Goal: Navigation & Orientation: Find specific page/section

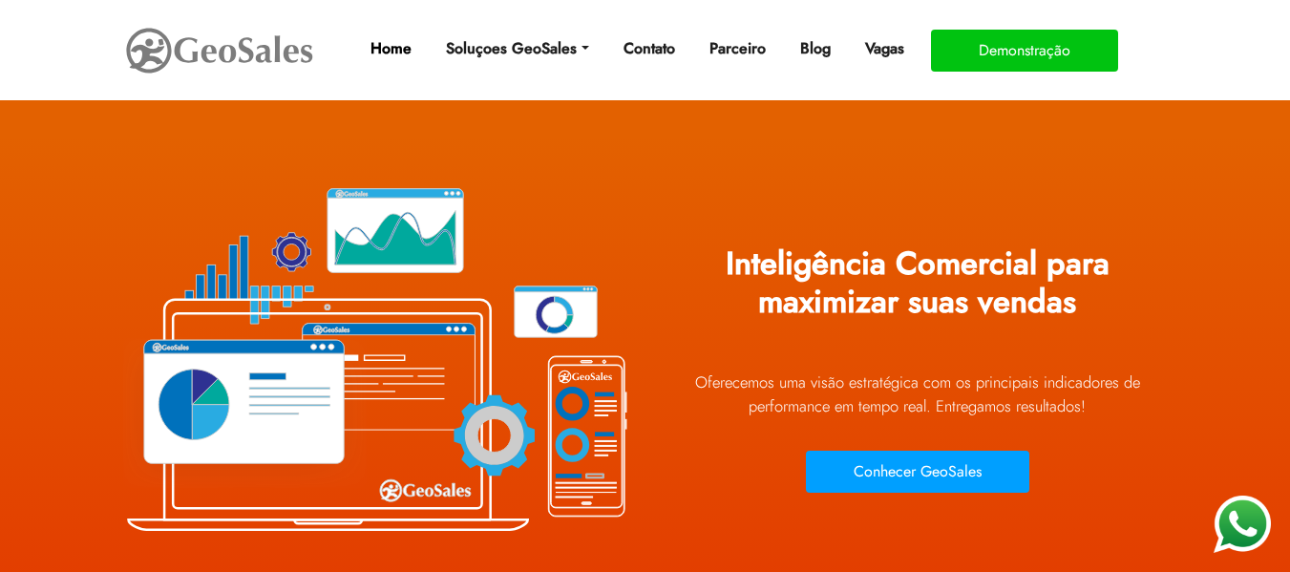
click at [398, 46] on link "Home" at bounding box center [391, 49] width 56 height 38
drag, startPoint x: 0, startPoint y: 0, endPoint x: 398, endPoint y: 46, distance: 400.7
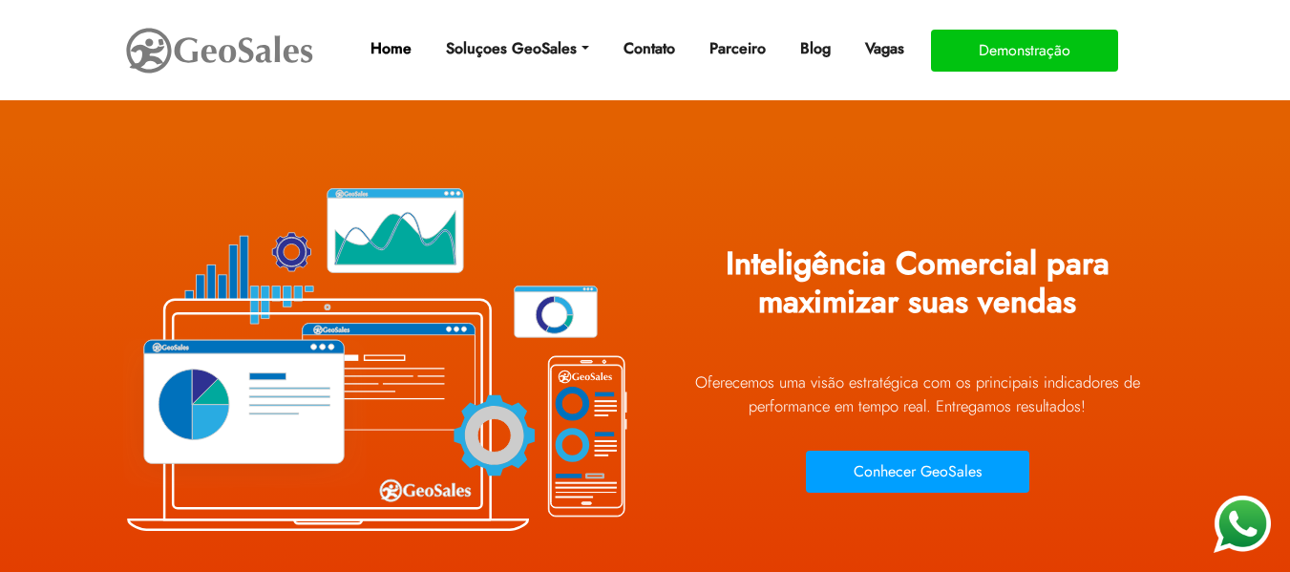
click at [398, 46] on link "Home" at bounding box center [391, 49] width 56 height 38
click at [258, 67] on img at bounding box center [219, 50] width 191 height 53
